Goal: Find specific page/section: Find specific page/section

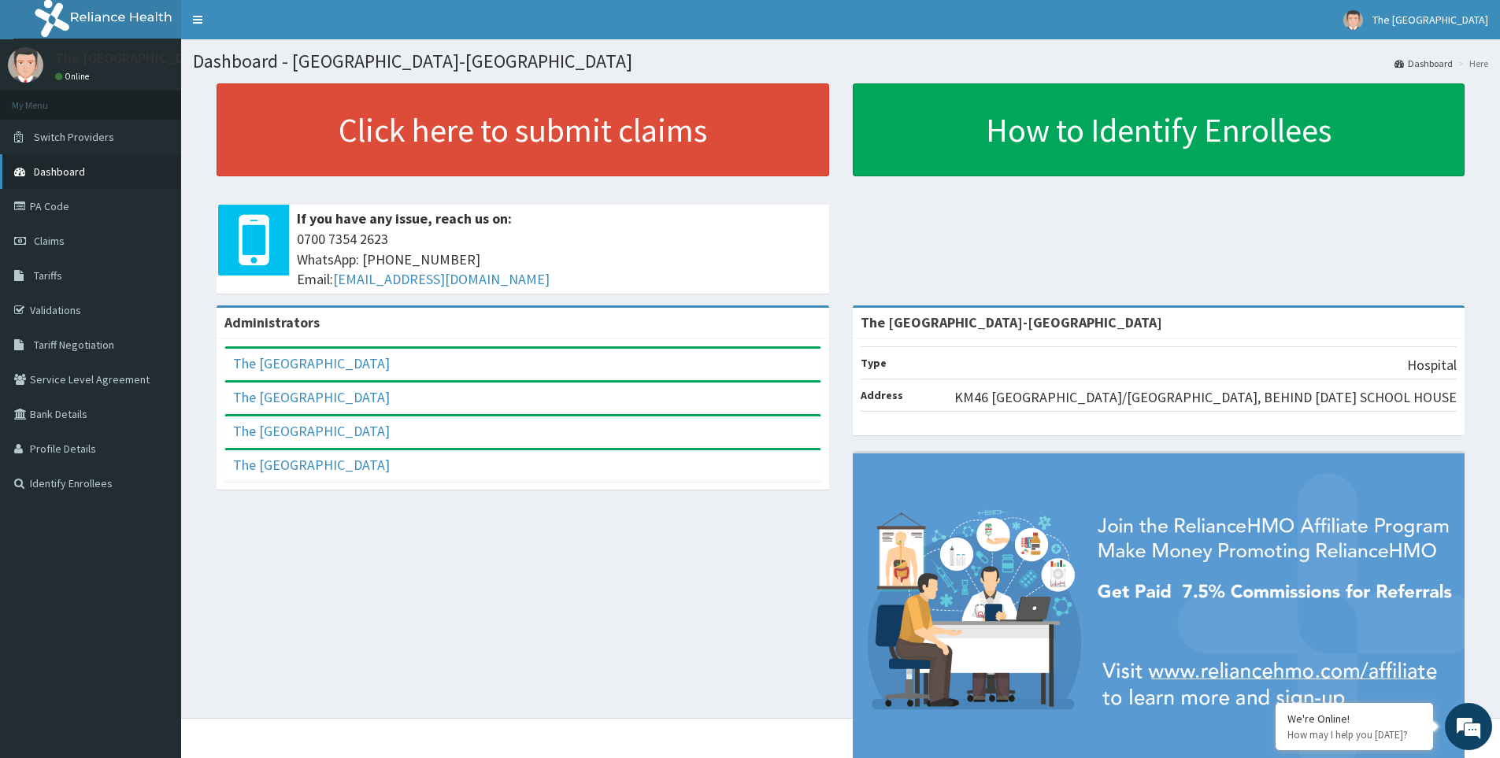
click at [58, 168] on span "Dashboard" at bounding box center [59, 172] width 51 height 14
click at [54, 205] on link "PA Code" at bounding box center [90, 206] width 181 height 35
